Goal: Navigation & Orientation: Find specific page/section

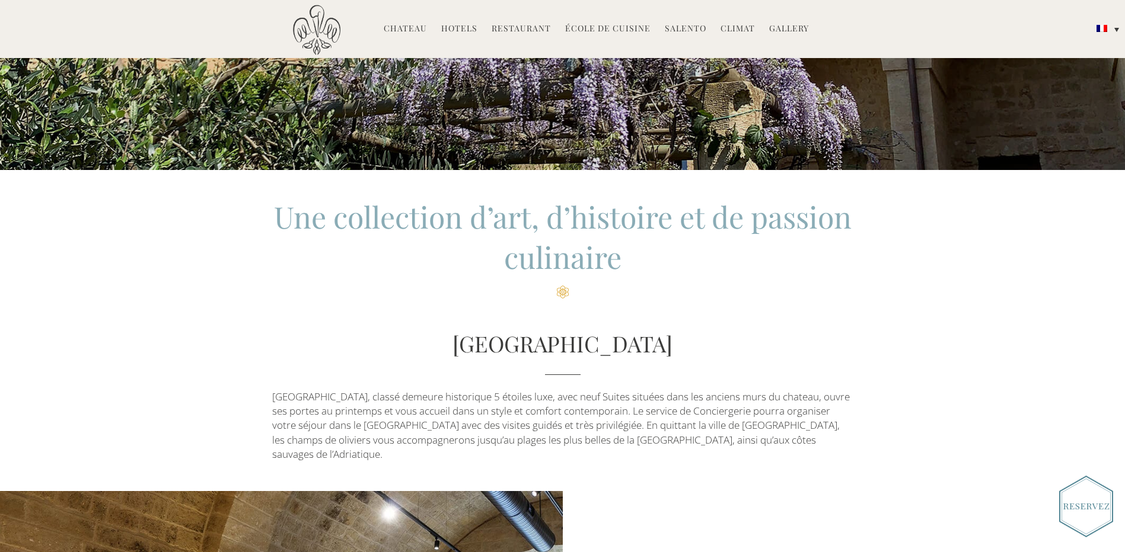
scroll to position [49, 0]
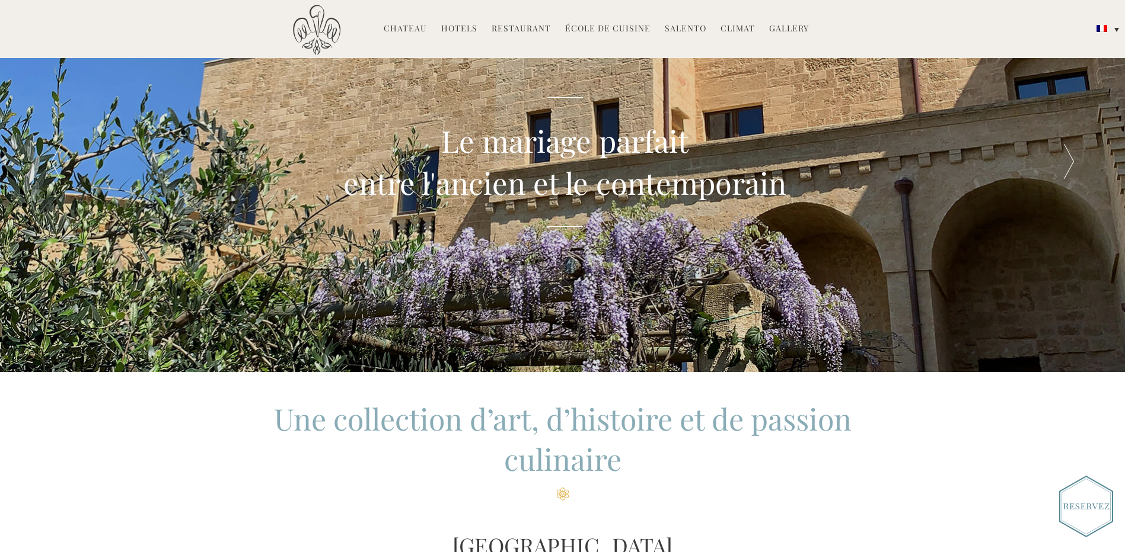
click at [455, 28] on link "Hotels" at bounding box center [459, 30] width 36 height 14
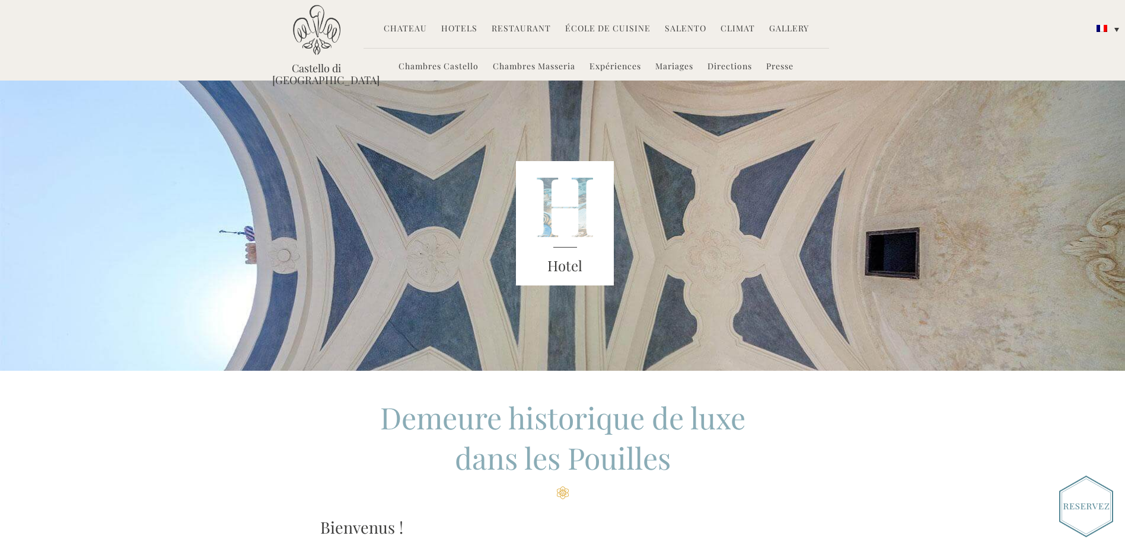
click at [531, 24] on link "Restaurant" at bounding box center [520, 30] width 59 height 14
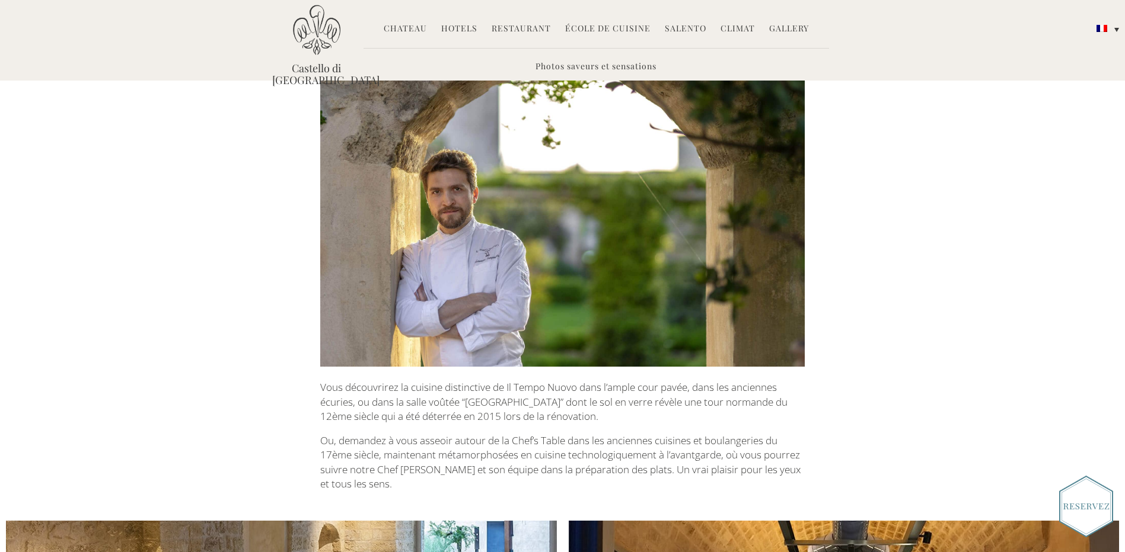
scroll to position [474, 0]
